Goal: Book appointment/travel/reservation

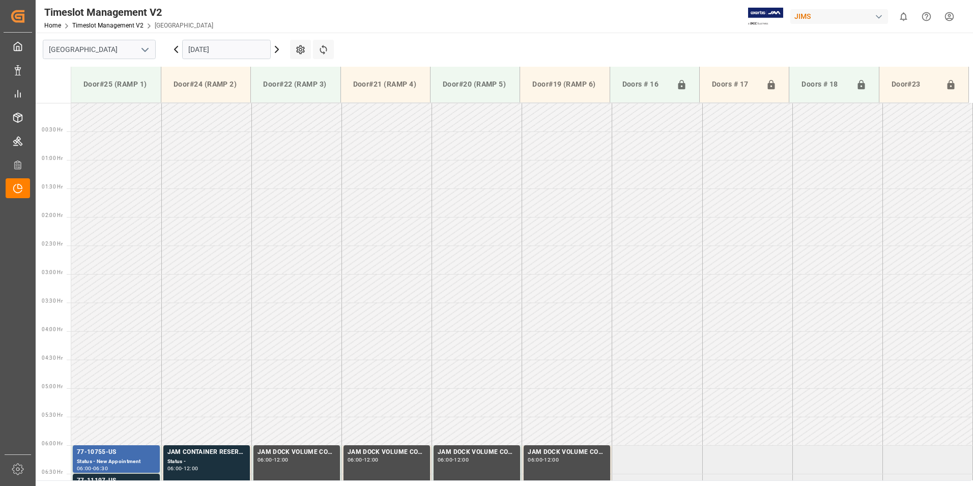
scroll to position [259, 0]
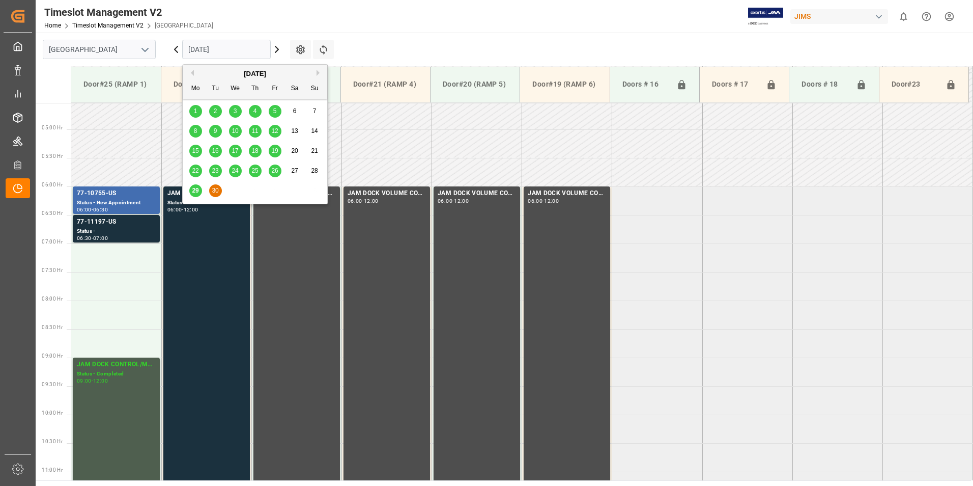
click at [205, 48] on input "[DATE]" at bounding box center [226, 49] width 89 height 19
click at [198, 192] on span "29" at bounding box center [195, 190] width 7 height 7
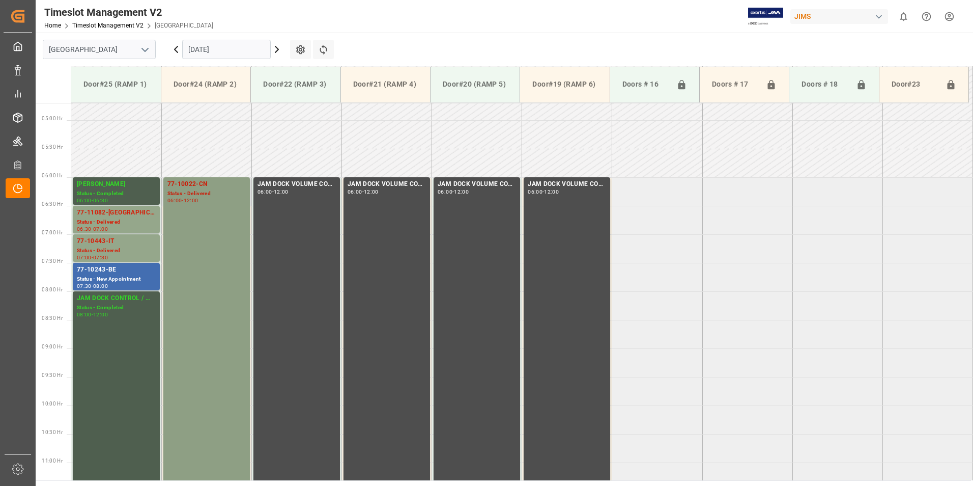
scroll to position [265, 0]
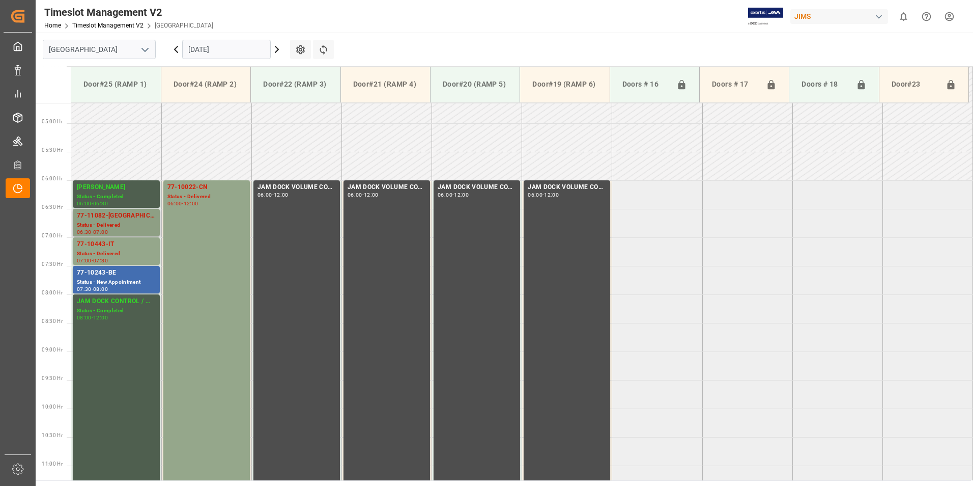
click at [121, 218] on div "77-11082-[GEOGRAPHIC_DATA]" at bounding box center [116, 216] width 79 height 10
click at [111, 242] on div "77-10443-IT" at bounding box center [116, 244] width 79 height 10
click at [104, 272] on div "77-10243-BE" at bounding box center [116, 273] width 79 height 10
click at [187, 185] on div "77-10022-CN" at bounding box center [206, 187] width 78 height 10
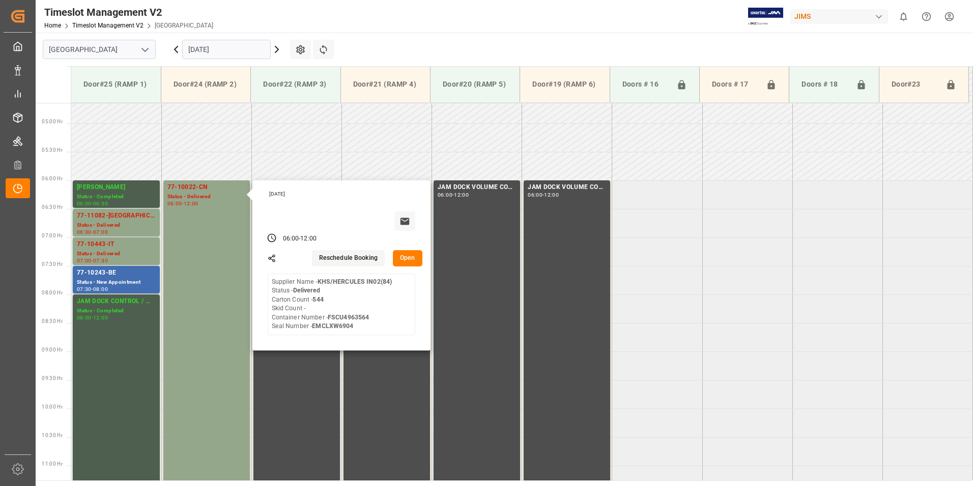
click at [212, 49] on input "[DATE]" at bounding box center [226, 49] width 89 height 19
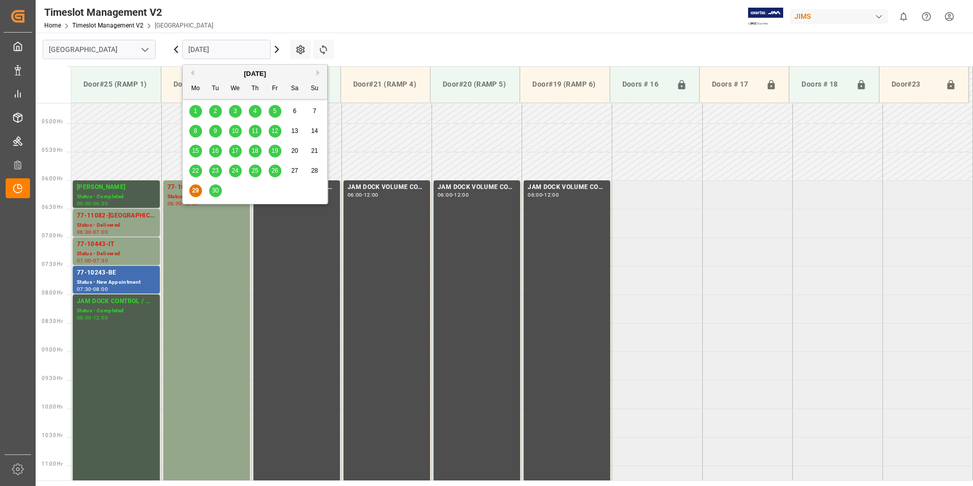
click at [213, 187] on span "30" at bounding box center [215, 190] width 7 height 7
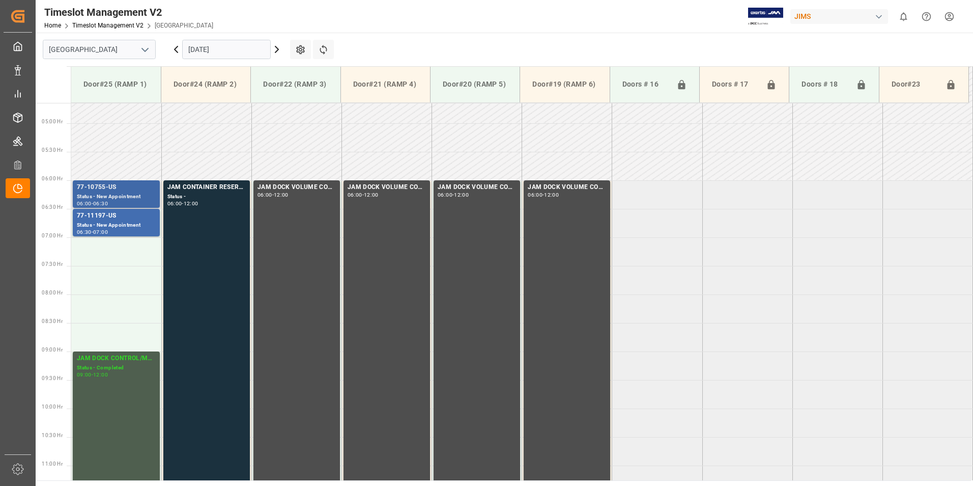
click at [119, 188] on div "77-10755-US" at bounding box center [116, 187] width 79 height 10
click at [123, 217] on div "77-11197-US" at bounding box center [116, 216] width 79 height 10
